Goal: Communication & Community: Answer question/provide support

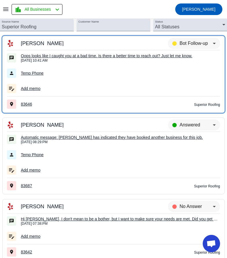
click at [84, 60] on div "[DATE] 10:41:AM" at bounding box center [120, 60] width 199 height 4
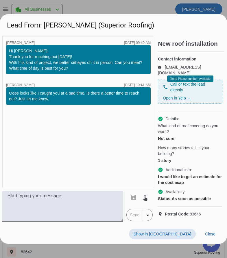
click at [179, 97] on link "Open in Yelp →" at bounding box center [177, 98] width 28 height 5
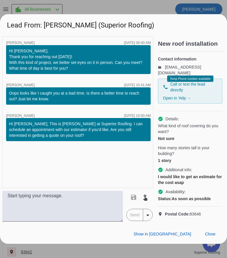
click at [103, 155] on div "timer close [PERSON_NAME] [DATE] 09:40:AM Hi [PERSON_NAME], Thank you for reach…" at bounding box center [77, 112] width 151 height 152
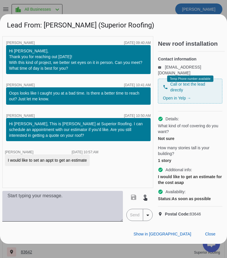
click at [29, 201] on textarea at bounding box center [62, 206] width 120 height 31
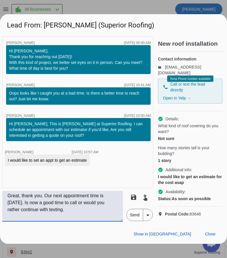
click at [117, 206] on textarea "Great, thank you. Our next appointment time is [DATE]. Is now a good time to ca…" at bounding box center [62, 206] width 120 height 31
click at [30, 219] on textarea "Great, thank you. Our next appointment time is [DATE]. Is now a good time to ca…" at bounding box center [62, 206] width 120 height 31
type textarea "Great, thank you. Our next appointment time is [DATE]. Is now a good time to ca…"
click at [133, 218] on span "Send" at bounding box center [135, 215] width 16 height 12
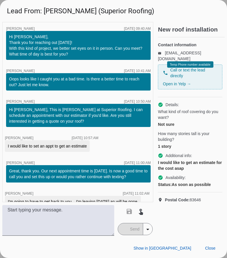
scroll to position [27, 0]
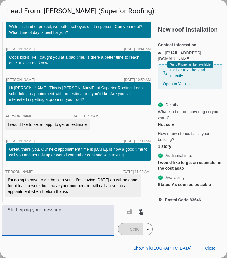
click at [19, 210] on textarea at bounding box center [58, 220] width 112 height 31
type textarea "Okay, thank you. I look forward to hearing from you again."
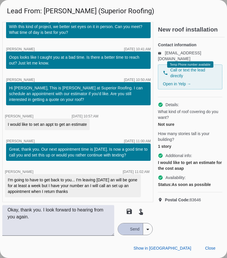
click at [135, 229] on span "Send" at bounding box center [135, 229] width 16 height 12
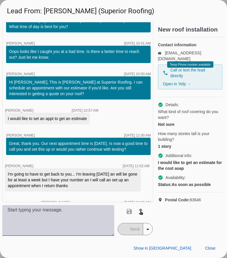
scroll to position [52, 0]
